Goal: Information Seeking & Learning: Check status

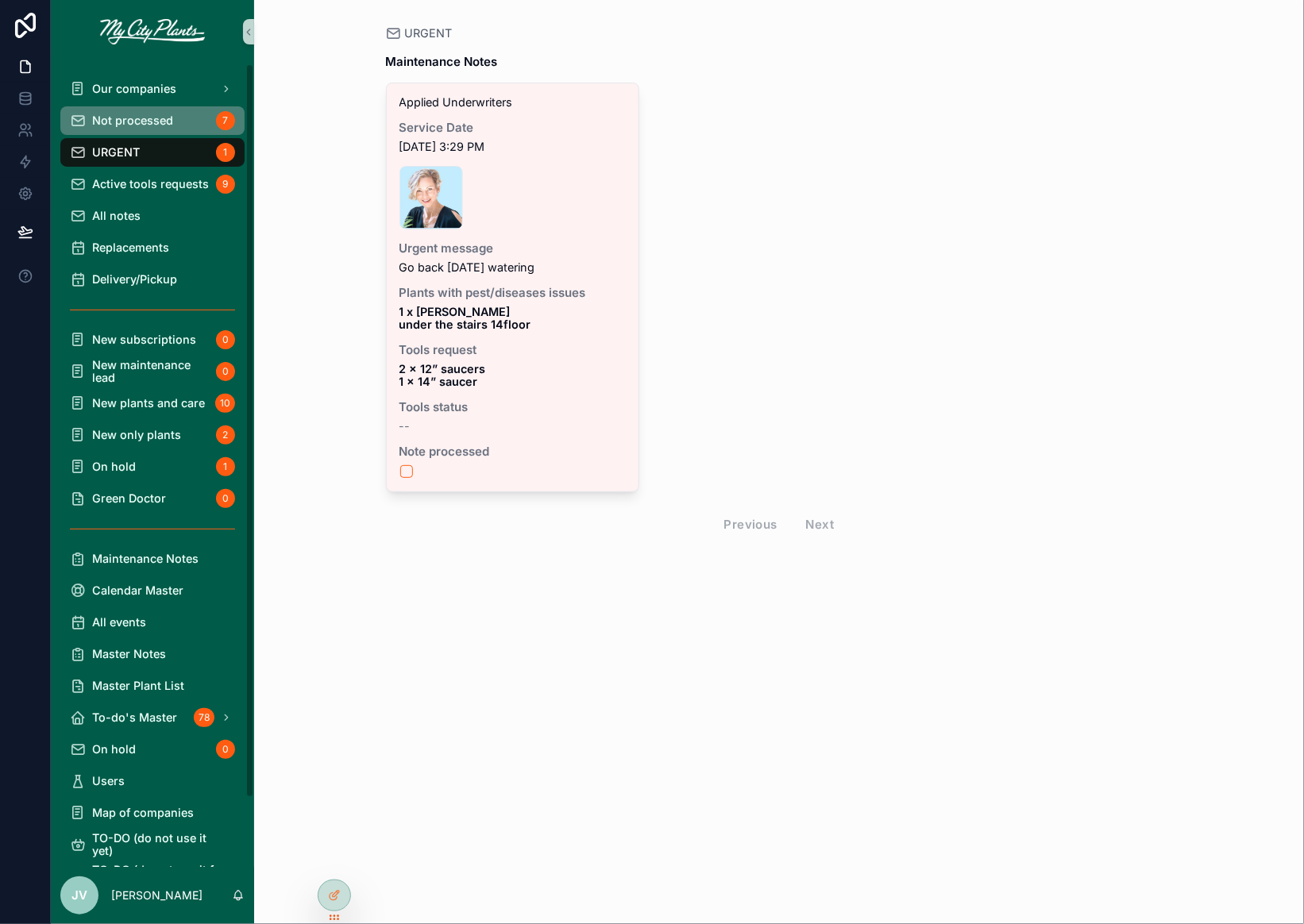
click at [124, 109] on div "Not processed 7" at bounding box center [153, 120] width 165 height 26
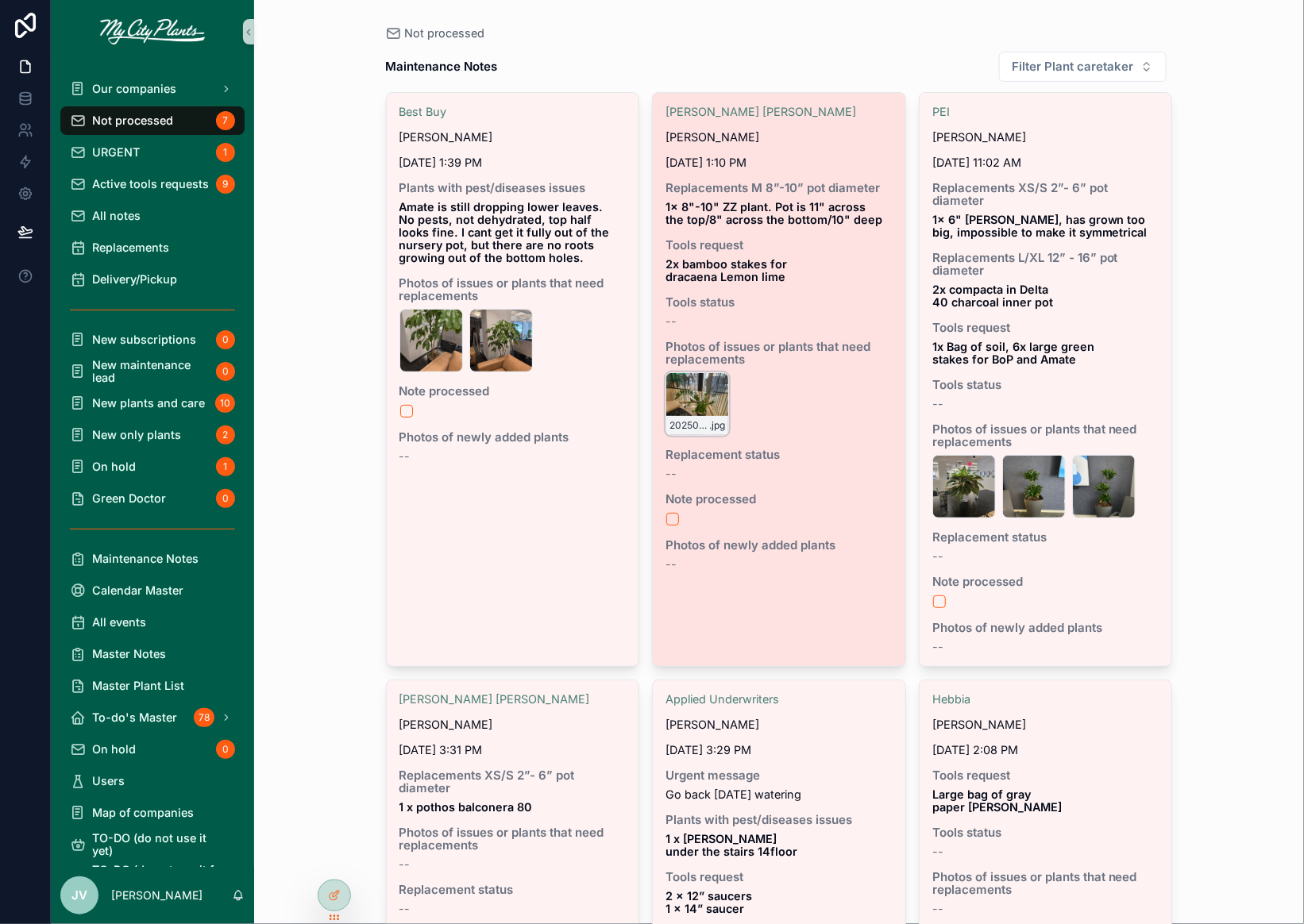
click at [694, 398] on div "20250909_122554 .jpg" at bounding box center [697, 403] width 63 height 63
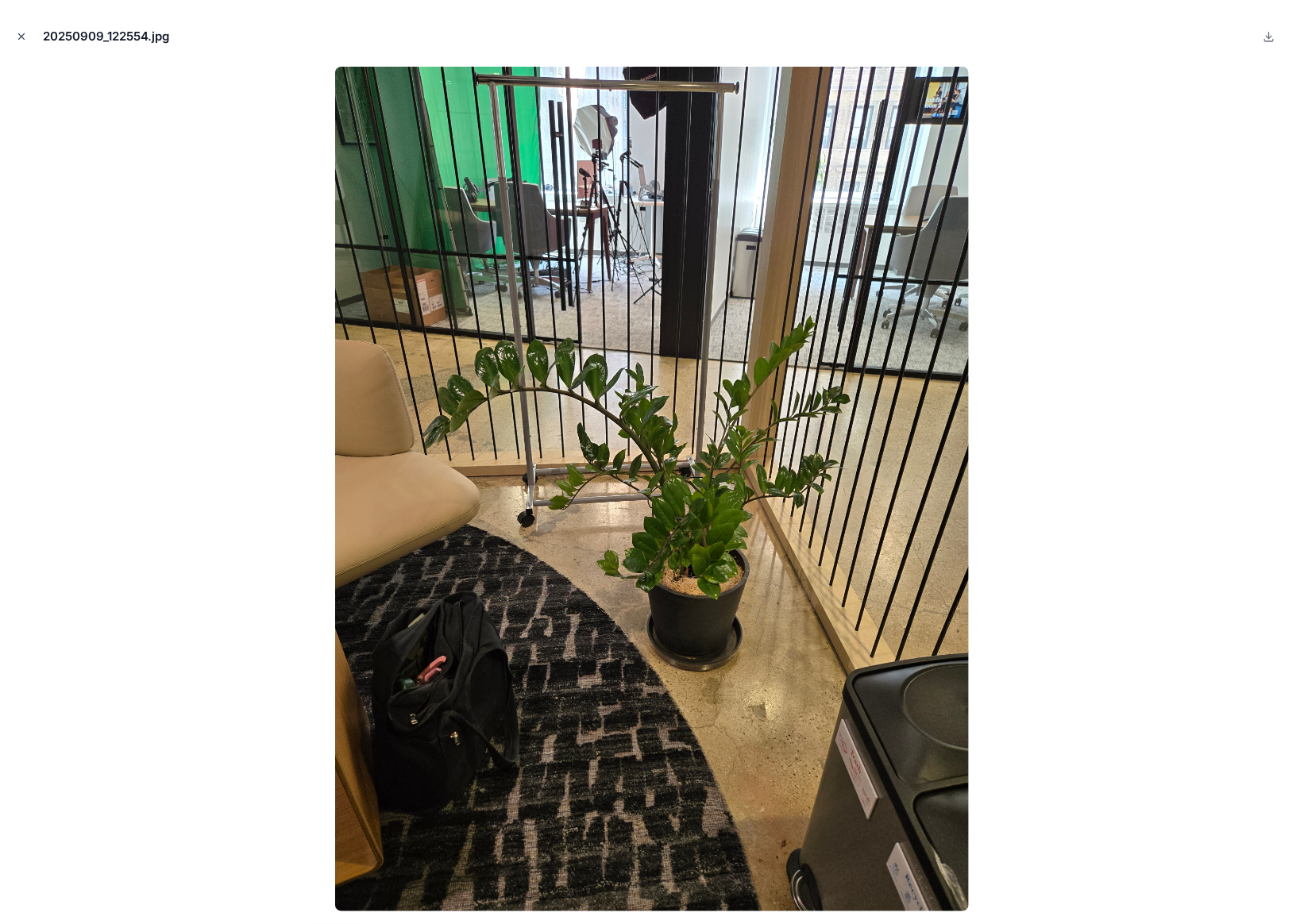
click at [24, 34] on icon "Close modal" at bounding box center [21, 36] width 5 height 5
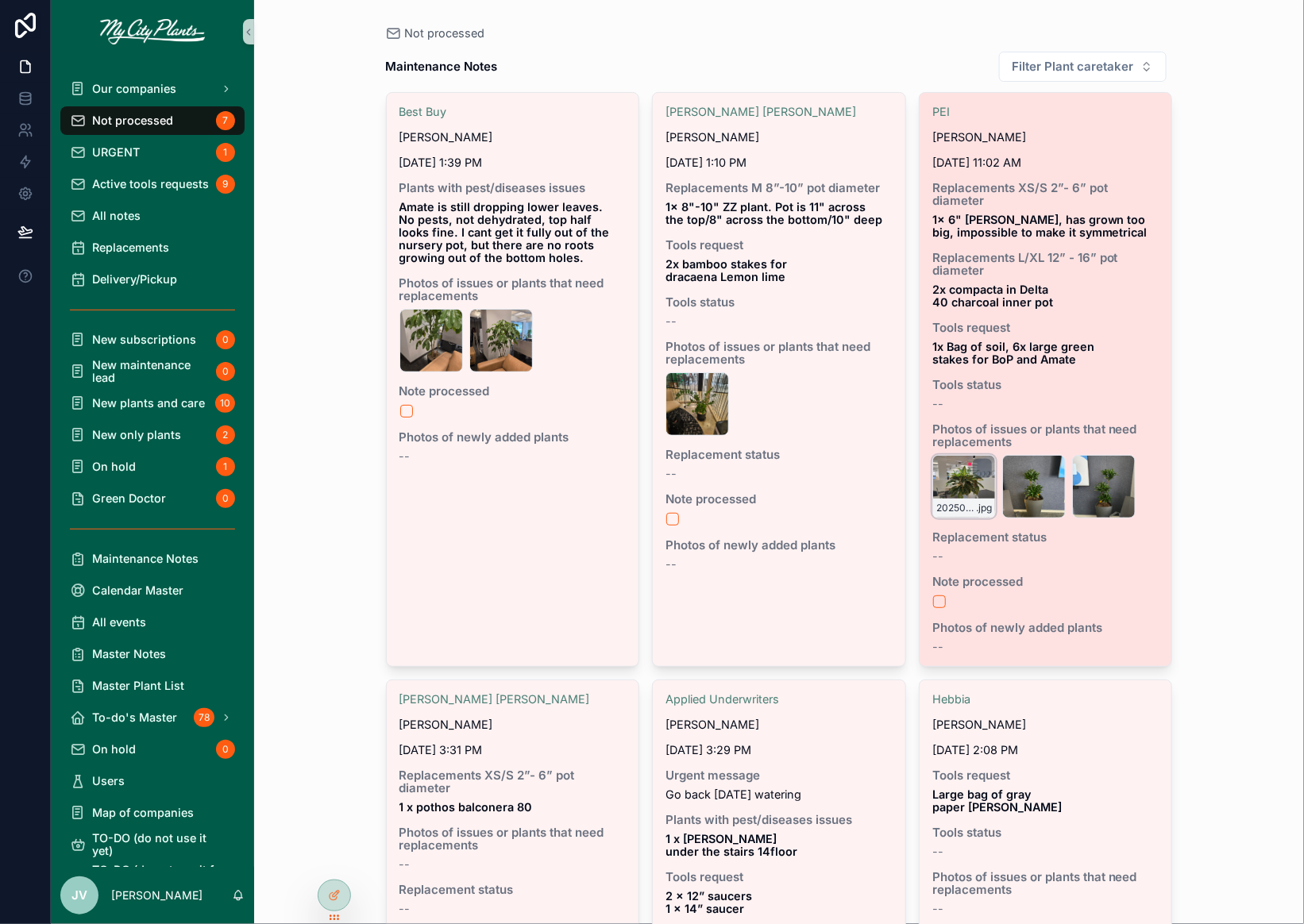
click at [963, 472] on div "20250909_101409 .jpg" at bounding box center [964, 486] width 63 height 63
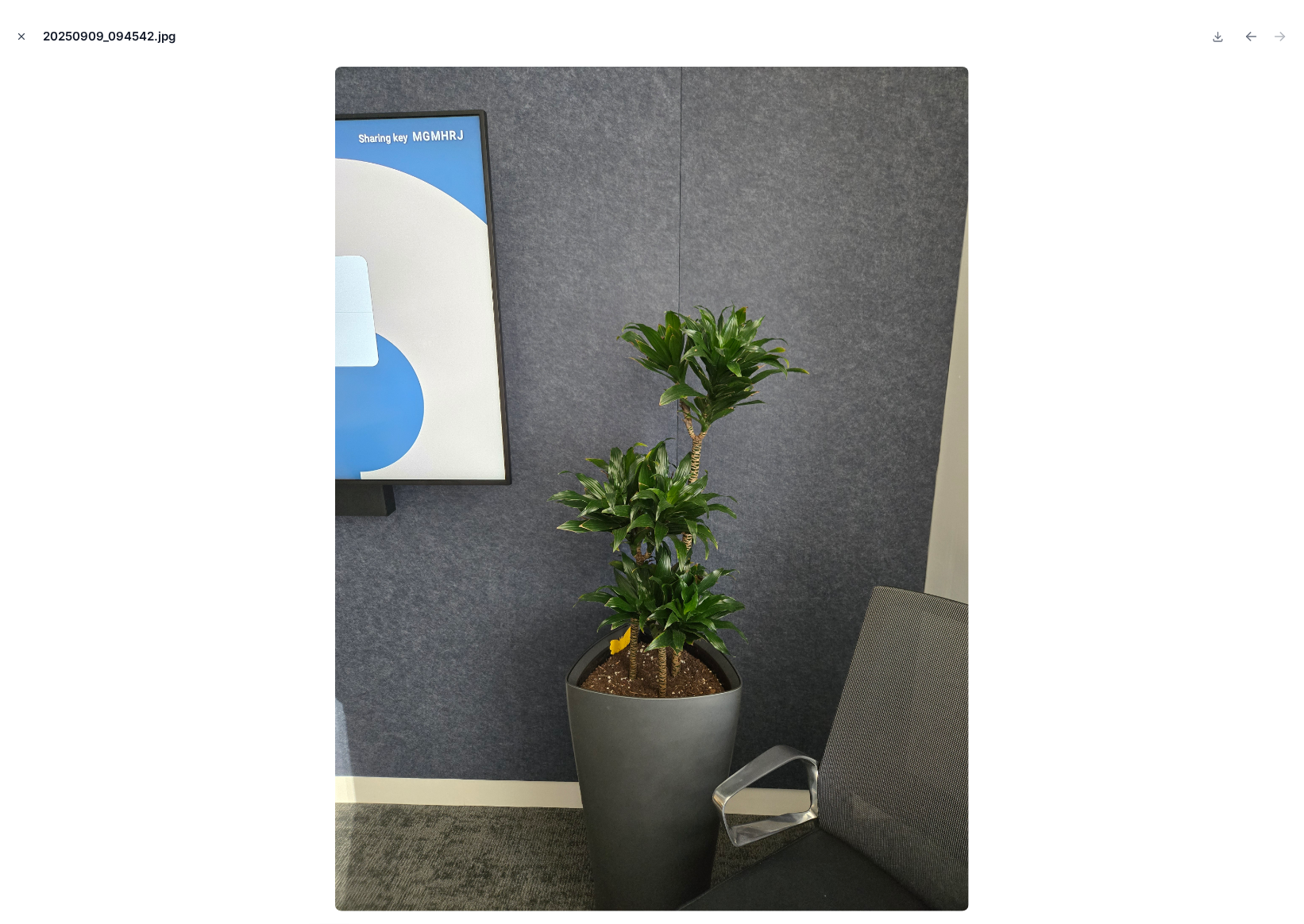
click at [21, 35] on icon "Close modal" at bounding box center [21, 36] width 5 height 5
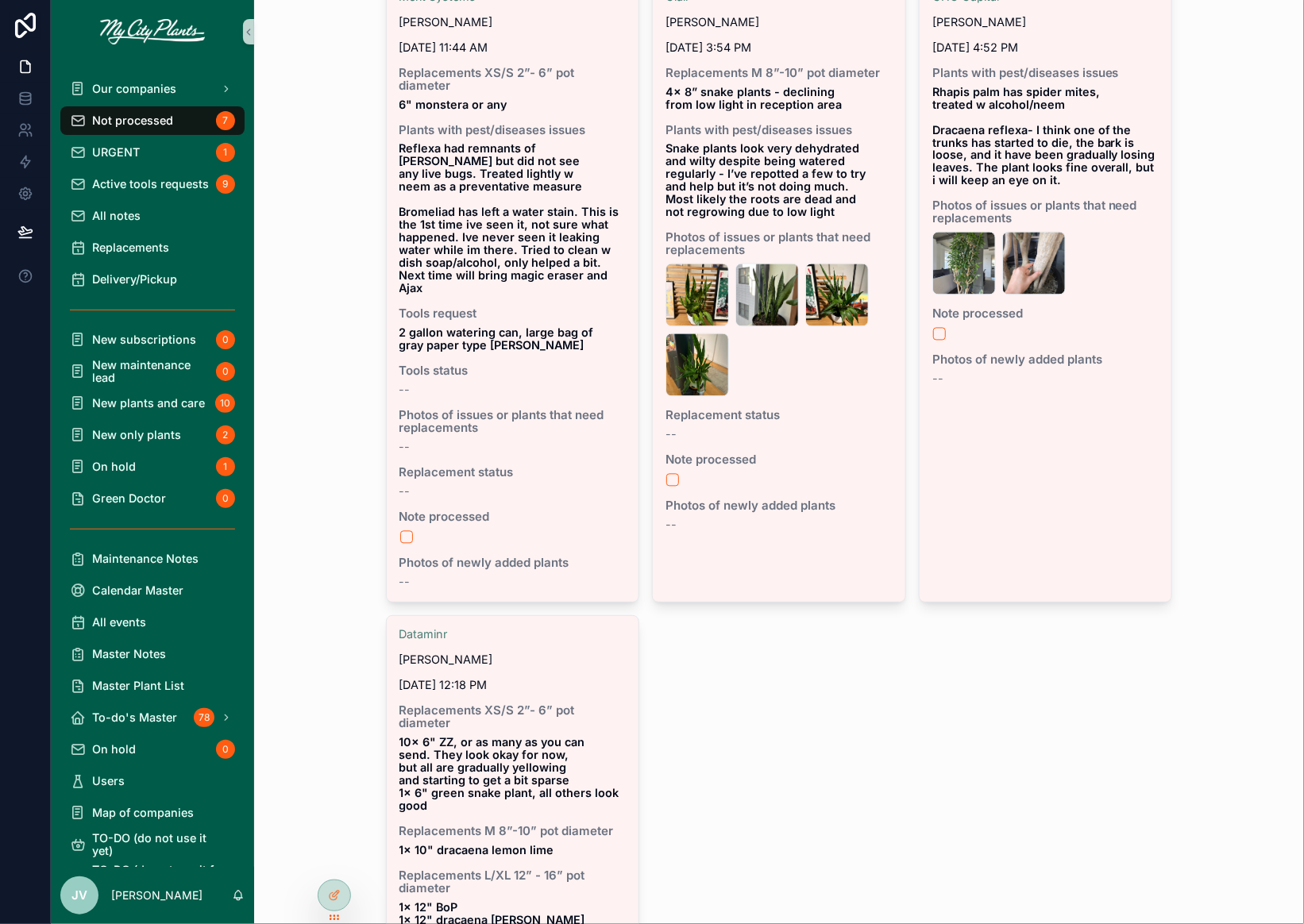
scroll to position [1159, 0]
